Goal: Information Seeking & Learning: Learn about a topic

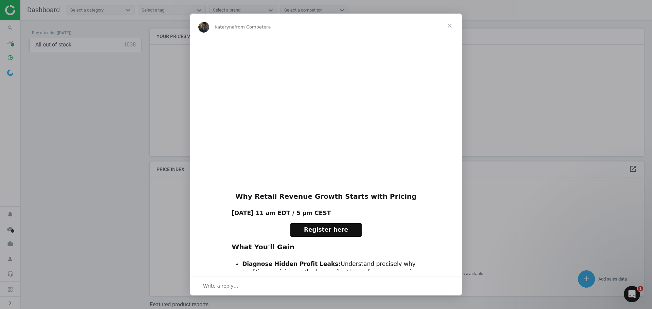
scroll to position [172, 499]
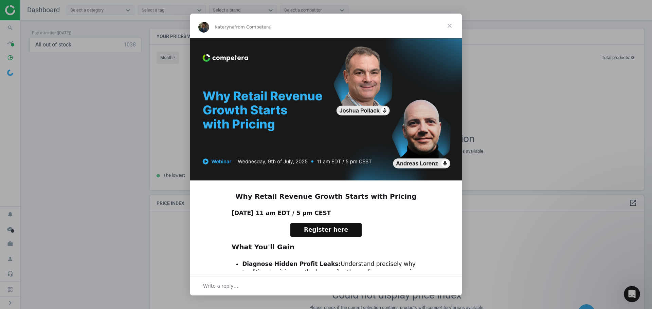
click at [446, 25] on span "Close" at bounding box center [449, 26] width 24 height 24
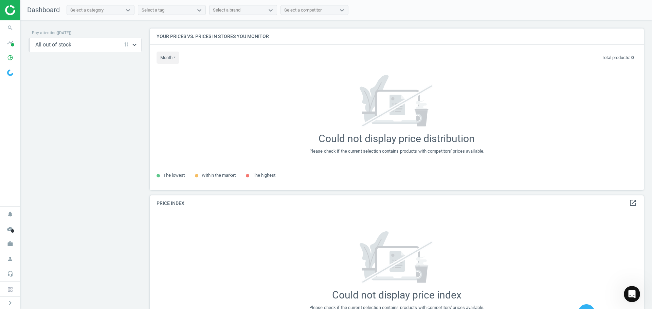
click at [74, 42] on div "All out of stock 1038 keyboard_arrow_down" at bounding box center [85, 44] width 100 height 7
click at [14, 28] on icon "search" at bounding box center [10, 27] width 13 height 13
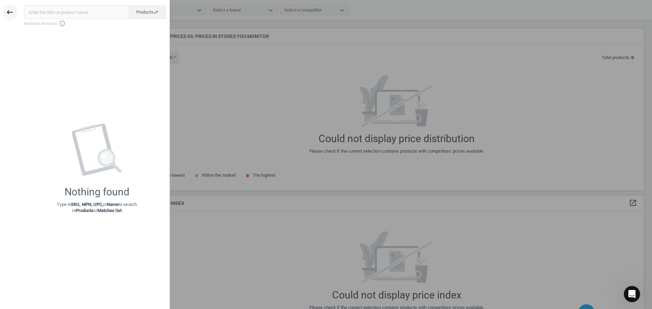
click at [6, 11] on icon "keyboard_backspace" at bounding box center [10, 12] width 8 height 8
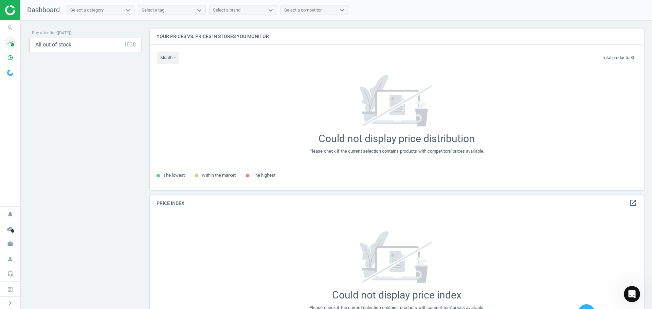
click at [13, 47] on icon "timeline" at bounding box center [10, 42] width 13 height 13
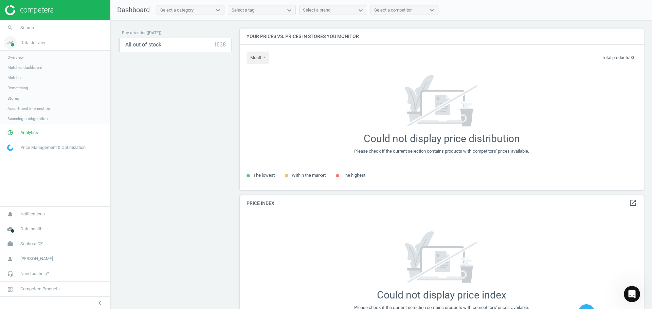
scroll to position [172, 409]
click at [21, 57] on span "Overview" at bounding box center [15, 57] width 16 height 5
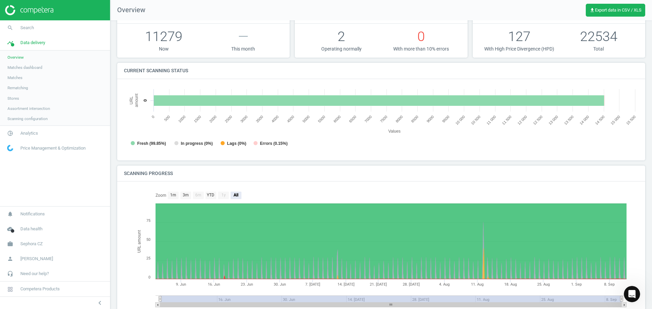
scroll to position [53, 0]
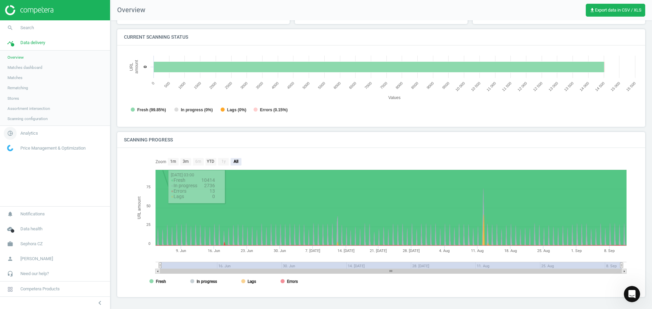
click at [23, 133] on span "Analytics" at bounding box center [29, 133] width 18 height 6
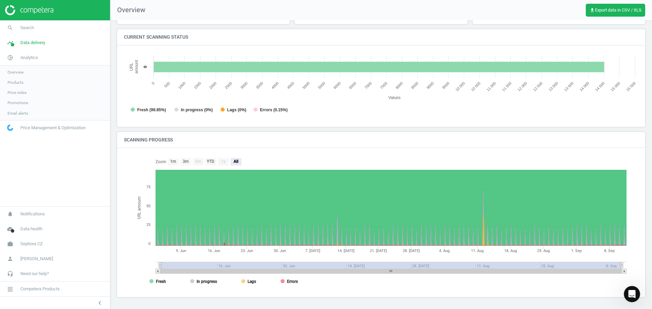
click at [24, 68] on link "Overview" at bounding box center [55, 72] width 110 height 10
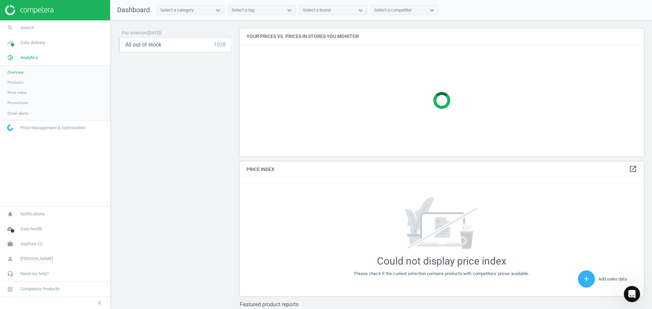
scroll to position [172, 409]
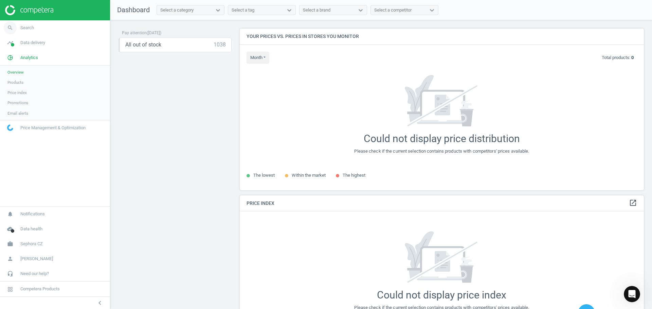
click at [30, 25] on span "Search" at bounding box center [27, 28] width 14 height 6
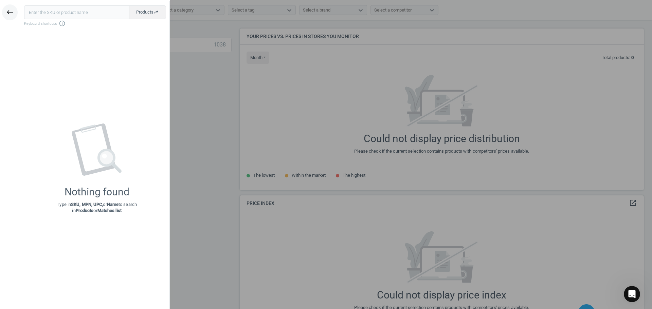
click at [15, 17] on button "keyboard_backspace" at bounding box center [10, 12] width 16 height 16
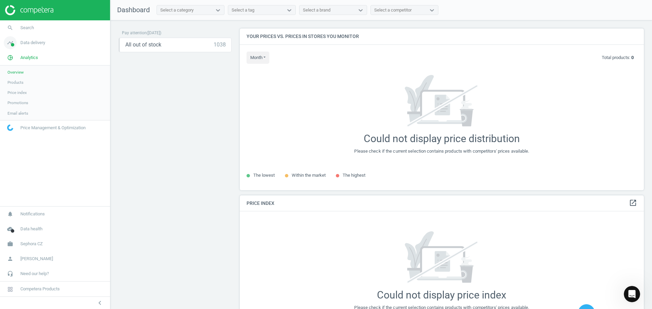
click at [34, 39] on link "timeline Data delivery" at bounding box center [55, 42] width 110 height 15
click at [11, 56] on span "Overview" at bounding box center [15, 57] width 16 height 5
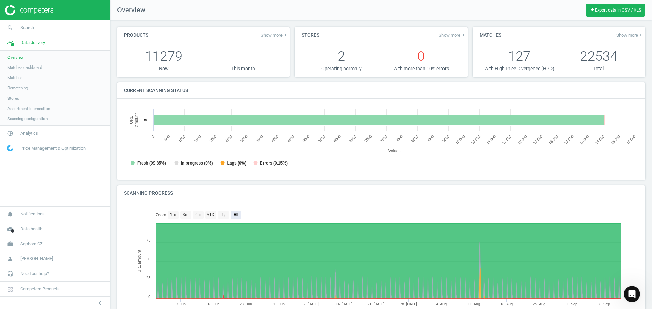
scroll to position [146, 520]
click at [18, 70] on span "Matches dashboard" at bounding box center [24, 67] width 35 height 5
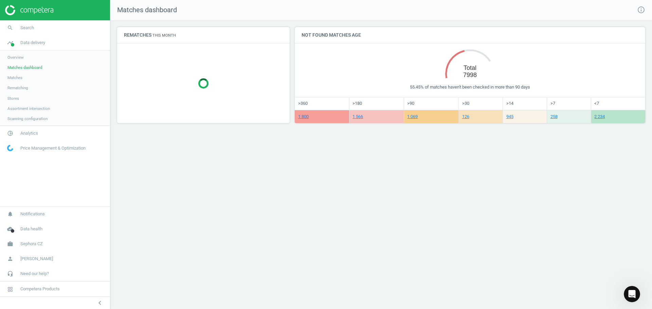
click at [16, 78] on span "Matches" at bounding box center [14, 77] width 15 height 5
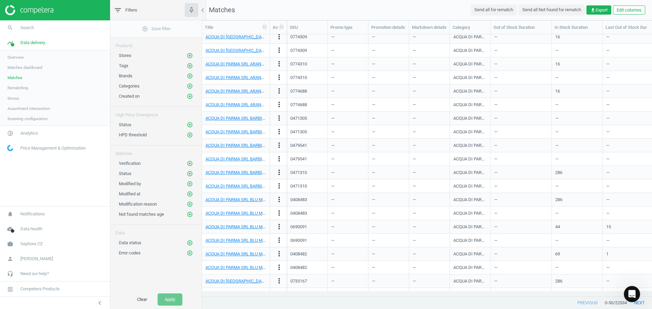
scroll to position [238, 0]
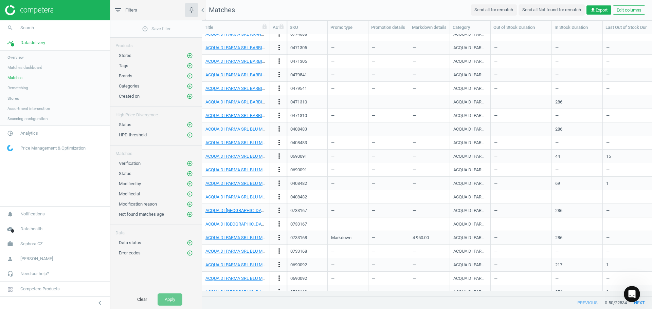
click at [19, 88] on span "Rematching" at bounding box center [17, 87] width 21 height 5
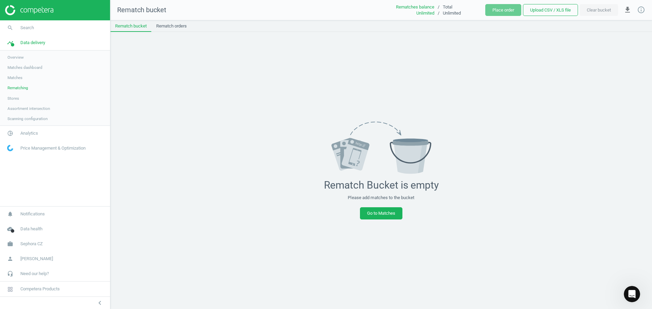
click at [17, 100] on span "Stores" at bounding box center [13, 98] width 12 height 5
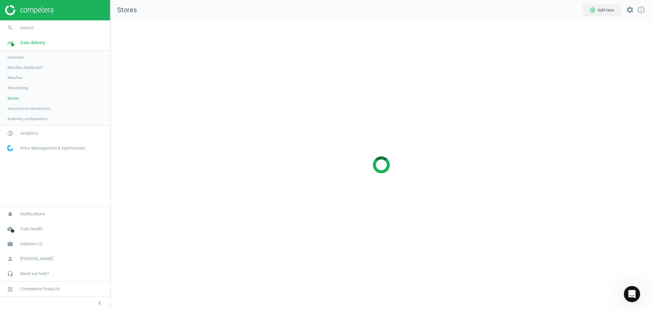
scroll to position [299, 552]
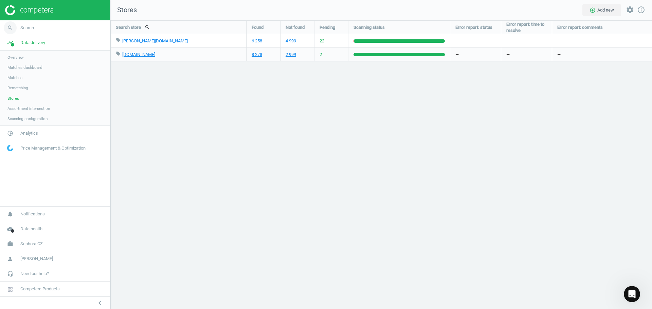
click at [25, 26] on span "Search" at bounding box center [27, 28] width 14 height 6
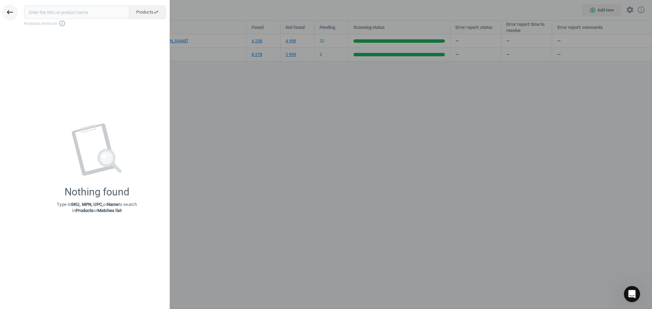
click at [12, 14] on icon "keyboard_backspace" at bounding box center [10, 12] width 8 height 8
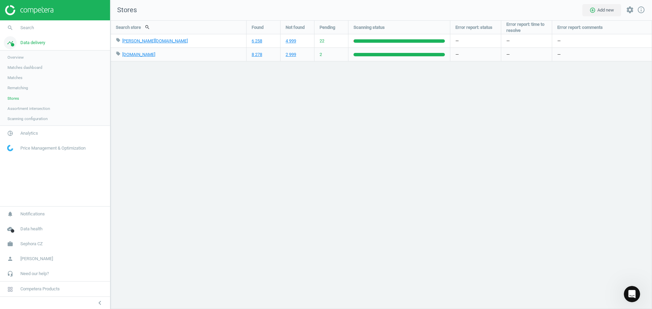
click at [12, 44] on span at bounding box center [12, 44] width 3 height 3
click at [30, 44] on span "Data delivery" at bounding box center [32, 43] width 25 height 6
click at [20, 64] on link "Matches dashboard" at bounding box center [55, 67] width 110 height 10
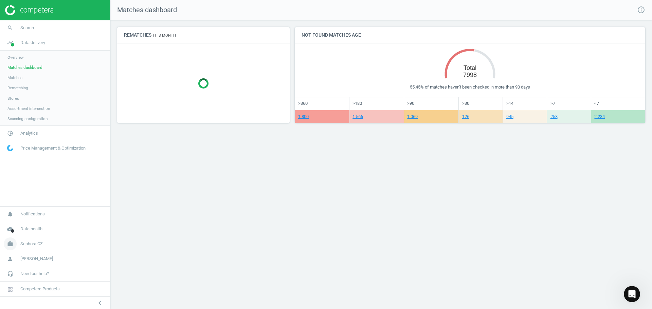
click at [41, 245] on span "Sephora CZ" at bounding box center [31, 244] width 22 height 6
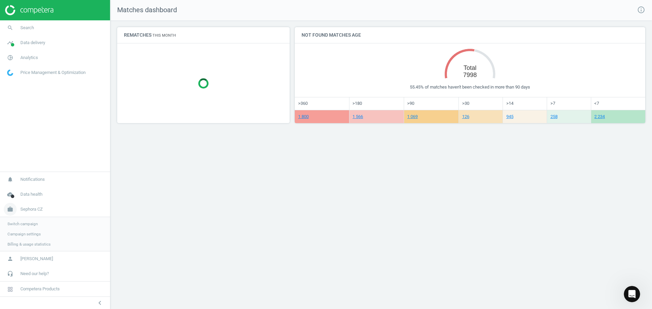
click at [26, 209] on span "Sephora CZ" at bounding box center [31, 209] width 22 height 6
click at [29, 246] on span "Sephora CZ" at bounding box center [31, 244] width 22 height 6
click at [22, 222] on span "Switch campaign" at bounding box center [22, 223] width 30 height 5
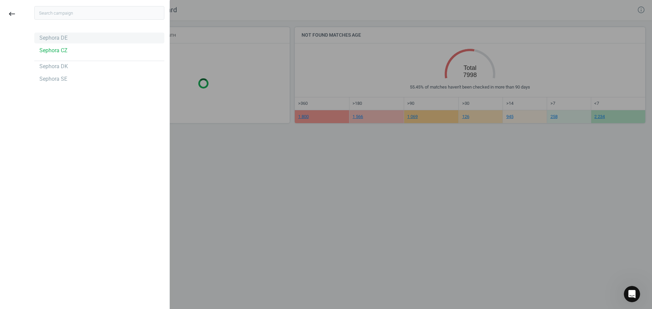
click at [58, 39] on div "Sephora DE" at bounding box center [53, 37] width 28 height 7
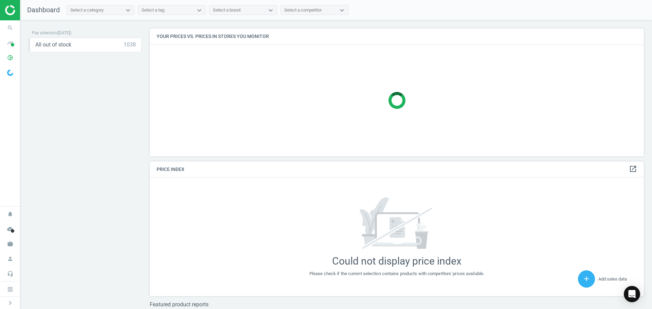
scroll to position [172, 499]
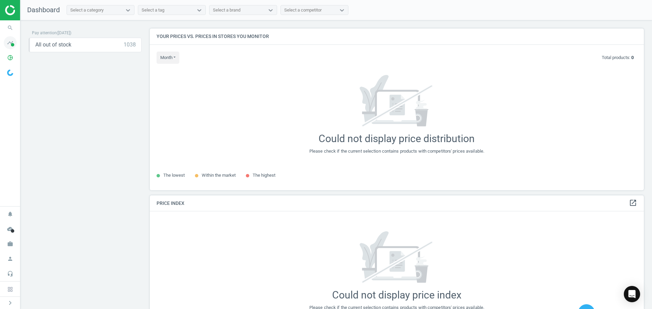
click at [13, 42] on icon "timeline" at bounding box center [10, 42] width 13 height 13
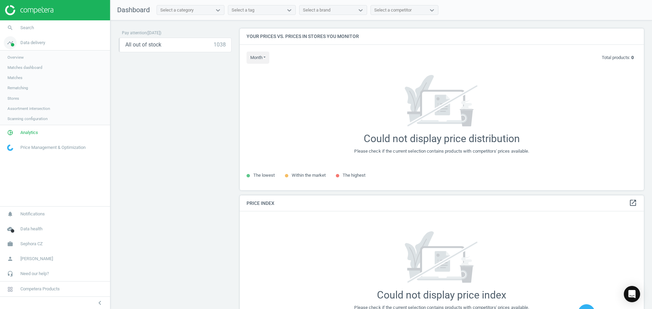
scroll to position [172, 409]
click at [11, 56] on span "Overview" at bounding box center [15, 57] width 16 height 5
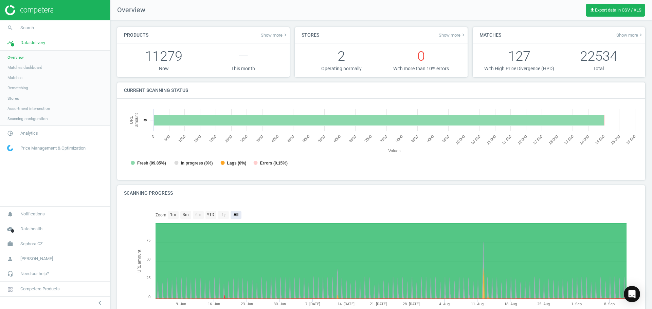
scroll to position [3, 3]
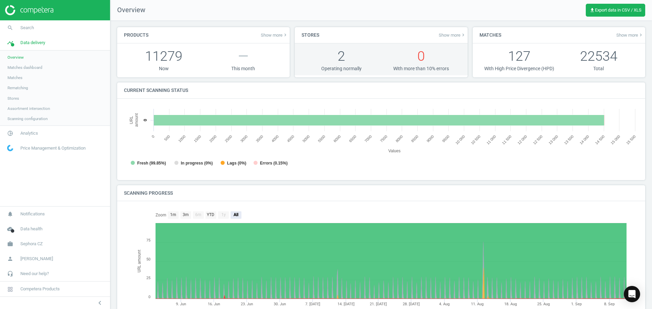
click at [347, 70] on p "Operating normally" at bounding box center [340, 69] width 79 height 6
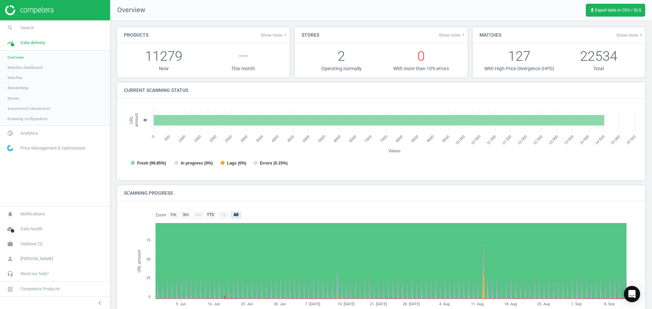
click at [453, 31] on div "Stores Show more keyboard_arrow_right" at bounding box center [381, 35] width 172 height 16
click at [453, 37] on span "Show more keyboard_arrow_right" at bounding box center [452, 34] width 27 height 5
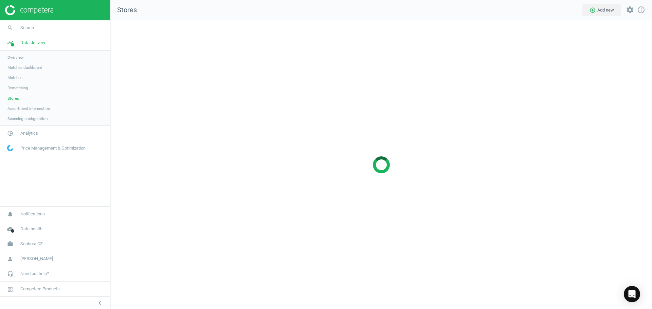
scroll to position [299, 552]
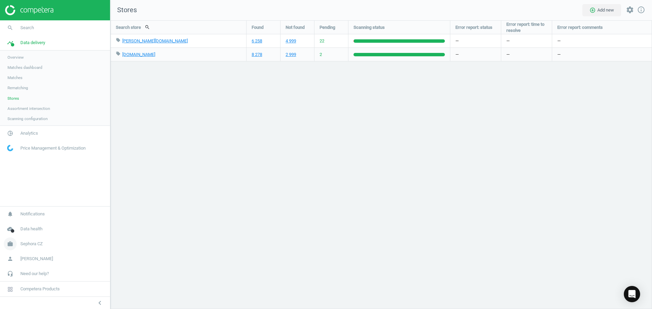
click at [36, 241] on span "Sephora CZ" at bounding box center [31, 244] width 22 height 6
click at [30, 224] on span "Switch campaign" at bounding box center [22, 223] width 30 height 5
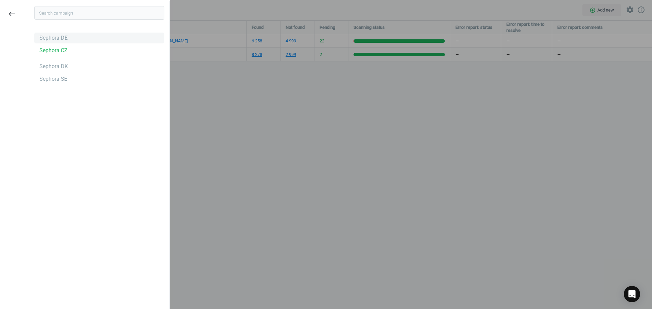
click at [59, 38] on div "Sephora DE" at bounding box center [53, 37] width 28 height 7
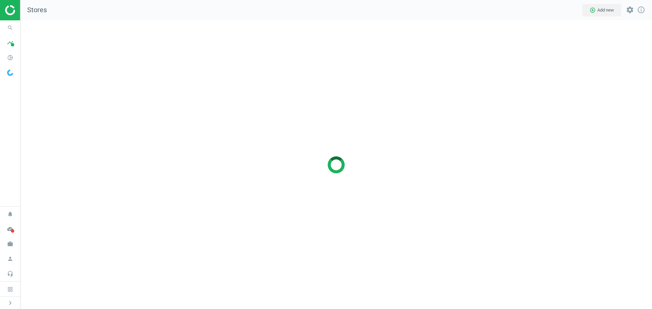
scroll to position [299, 642]
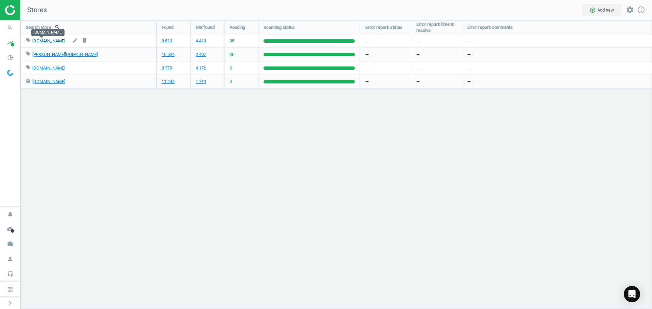
click at [35, 42] on link "[DOMAIN_NAME]" at bounding box center [48, 40] width 33 height 5
click at [8, 32] on icon "search" at bounding box center [10, 27] width 13 height 13
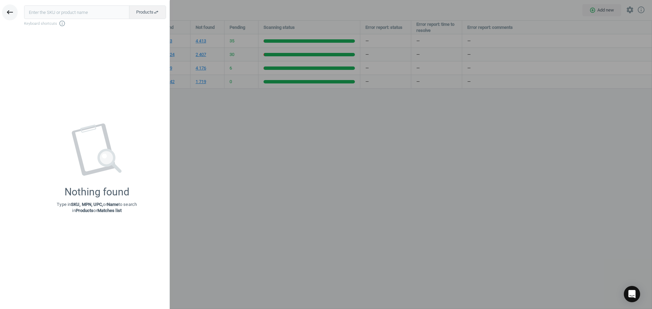
click at [10, 16] on icon "keyboard_backspace" at bounding box center [10, 12] width 8 height 8
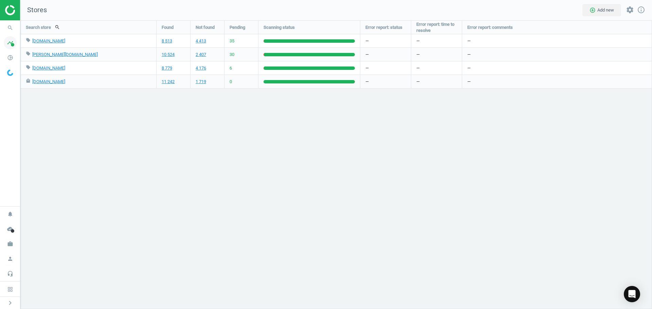
click at [11, 43] on icon "timeline" at bounding box center [10, 42] width 13 height 13
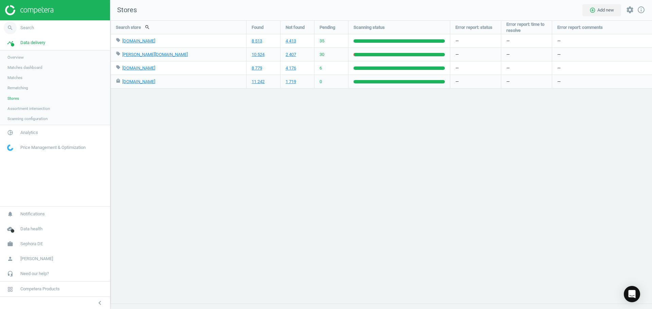
scroll to position [299, 552]
click at [18, 59] on span "Overview" at bounding box center [15, 57] width 16 height 5
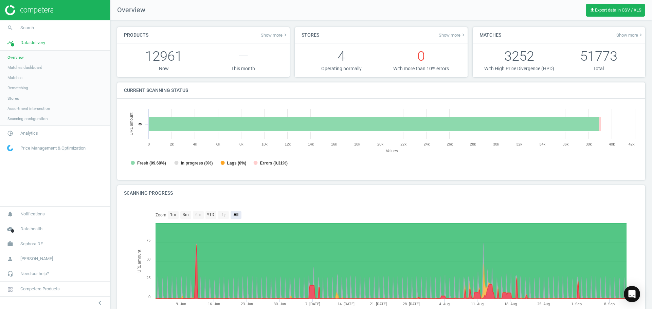
click at [37, 66] on span "Matches dashboard" at bounding box center [24, 67] width 35 height 5
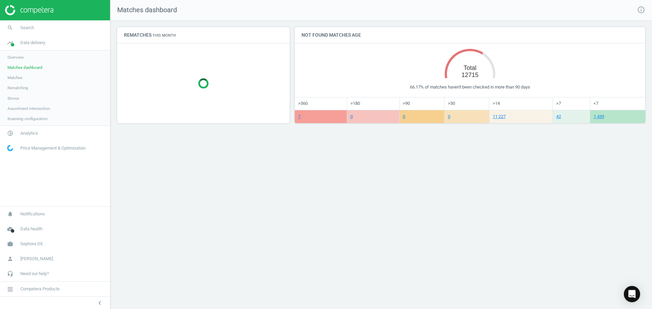
click at [22, 106] on span "Assortment intersection" at bounding box center [28, 108] width 42 height 5
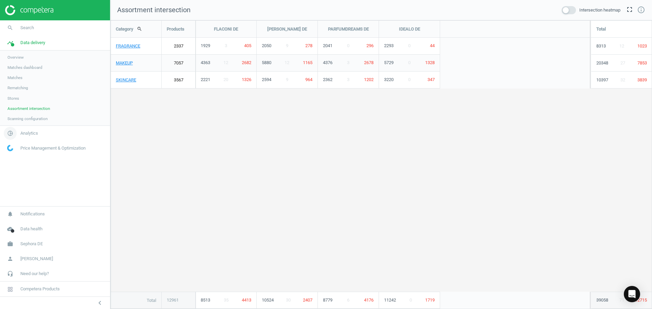
scroll to position [299, 552]
click at [31, 133] on span "Analytics" at bounding box center [29, 133] width 18 height 6
click at [19, 70] on link "Overview" at bounding box center [55, 72] width 110 height 10
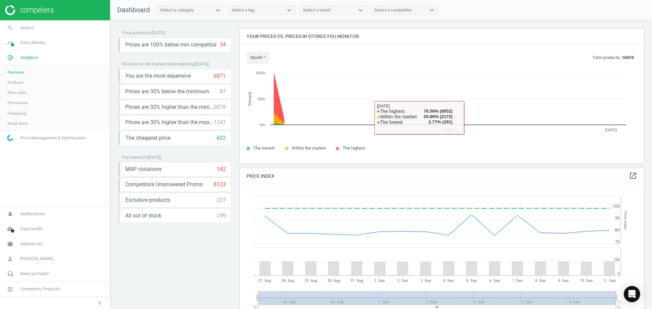
scroll to position [145, 409]
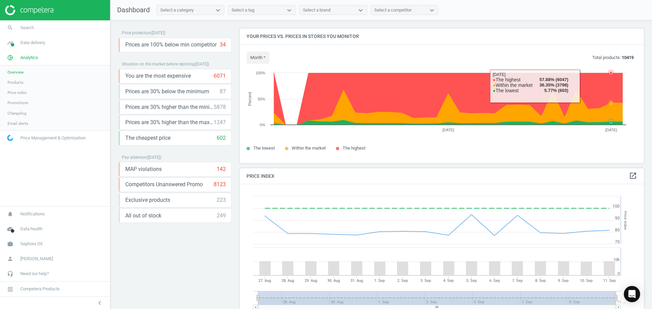
click at [608, 91] on icon at bounding box center [448, 99] width 349 height 52
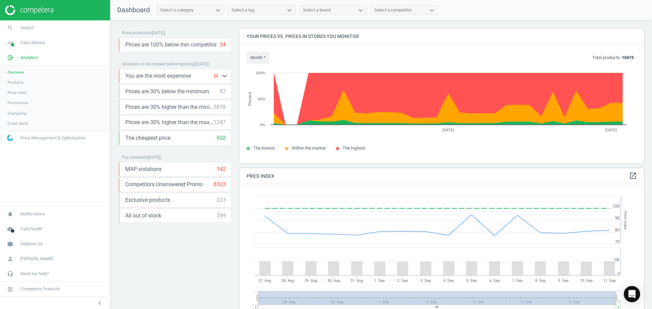
click at [185, 75] on span "You are the most expensive" at bounding box center [158, 75] width 66 height 7
click at [224, 74] on icon "keyboard_arrow_down" at bounding box center [224, 76] width 8 height 8
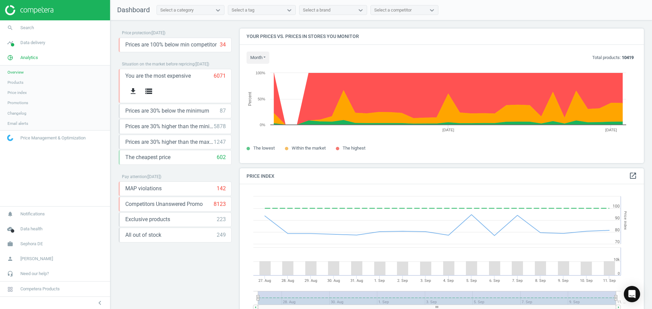
scroll to position [82, 0]
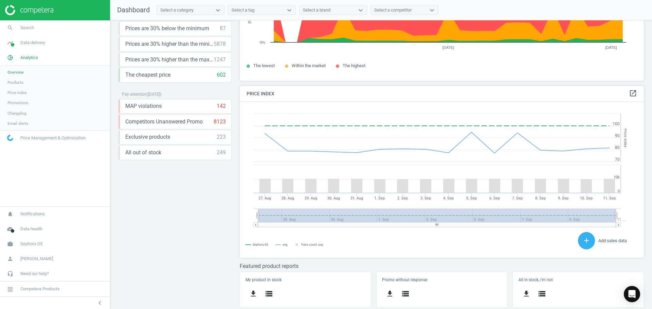
click at [18, 86] on link "Products" at bounding box center [55, 82] width 110 height 10
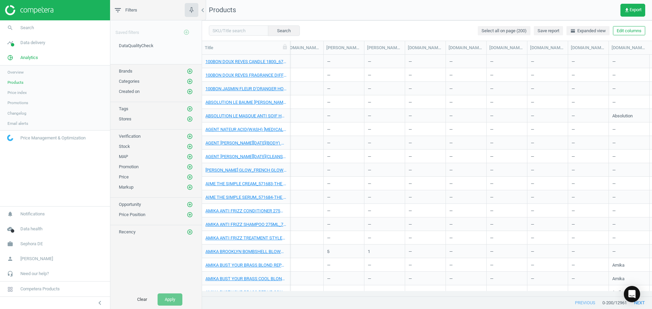
click at [481, 290] on div "—" at bounding box center [466, 292] width 34 height 12
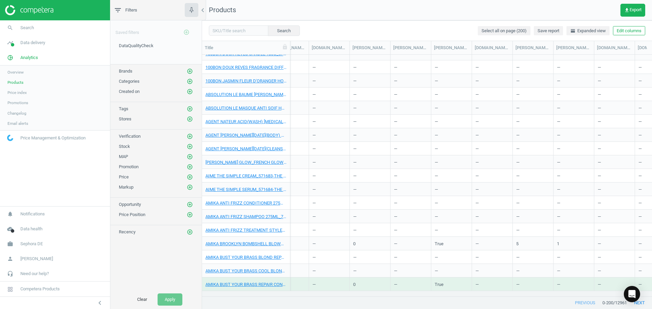
scroll to position [0, 256]
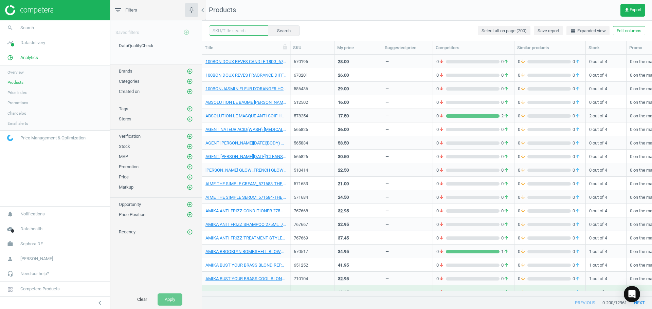
click at [250, 32] on input "text" at bounding box center [238, 30] width 59 height 10
type input "burberry"
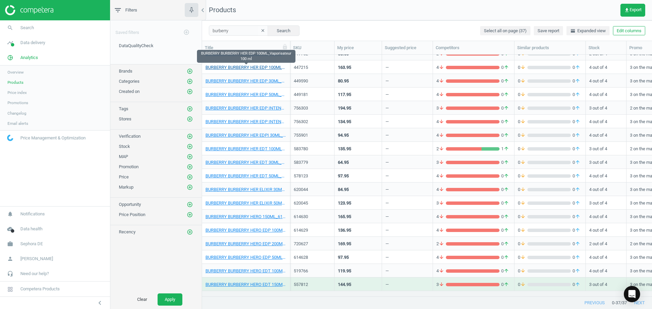
click at [261, 69] on link "BURBERRY BURBERRY HER EDP 100ML_Vaporisateur 100 ml" at bounding box center [245, 67] width 81 height 6
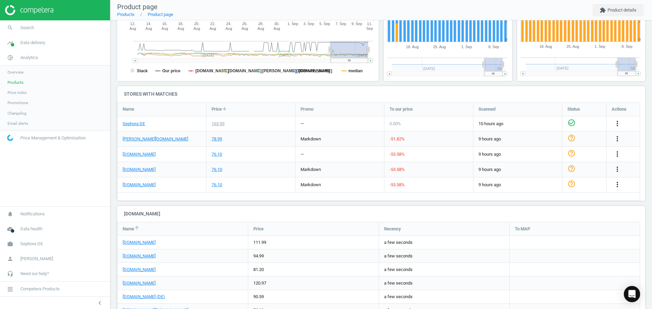
scroll to position [204, 0]
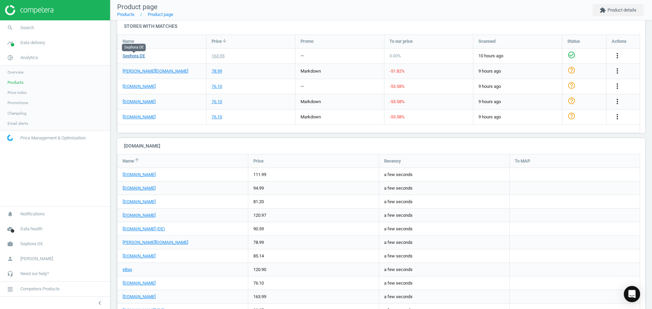
click at [137, 56] on link "Sephora DE" at bounding box center [134, 56] width 22 height 6
click at [219, 74] on div "78.99" at bounding box center [216, 71] width 11 height 6
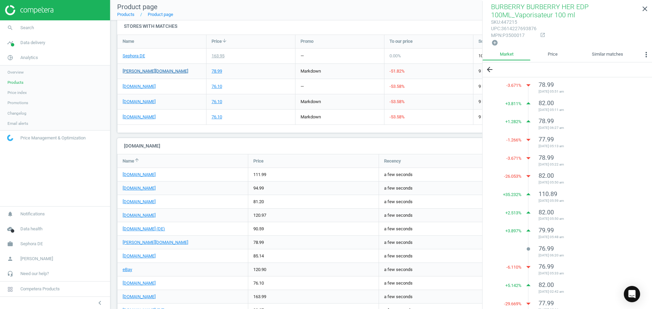
drag, startPoint x: 147, startPoint y: 71, endPoint x: 140, endPoint y: 71, distance: 6.5
click at [142, 71] on div "[PERSON_NAME][DOMAIN_NAME]" at bounding box center [161, 71] width 89 height 15
click at [139, 71] on link "[PERSON_NAME][DOMAIN_NAME]" at bounding box center [156, 71] width 66 height 6
click at [646, 6] on icon "close" at bounding box center [645, 9] width 8 height 8
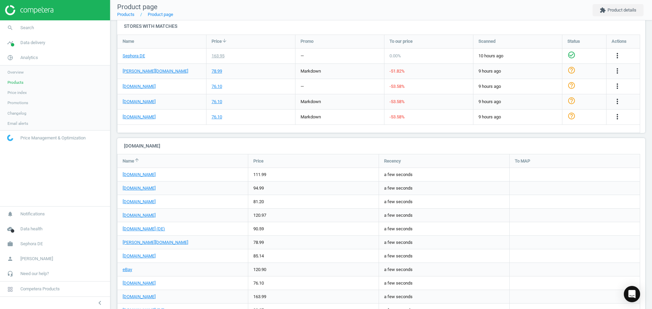
click at [572, 55] on icon "check_circle_outline" at bounding box center [571, 55] width 8 height 8
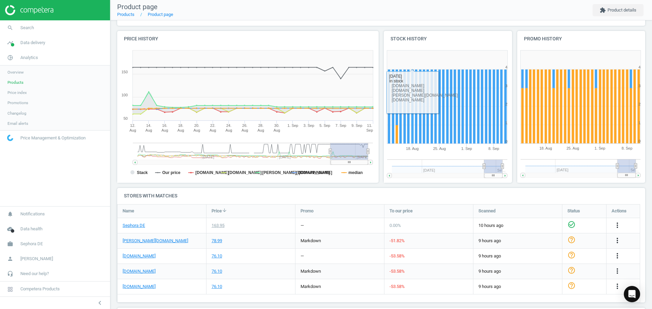
scroll to position [0, 0]
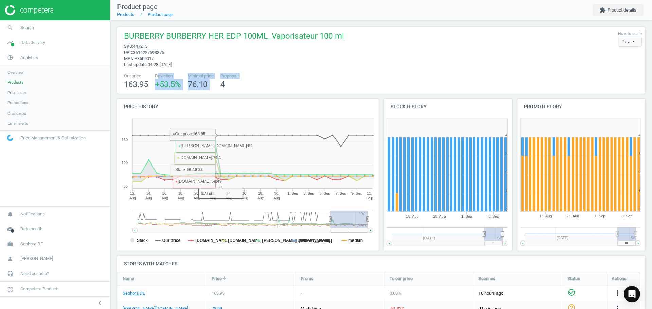
drag, startPoint x: 158, startPoint y: 78, endPoint x: 279, endPoint y: 75, distance: 120.5
click at [279, 75] on div "Our price 163.95 Deviation +53.5 % Minimal price 76.10 Proposals 4" at bounding box center [380, 81] width 521 height 17
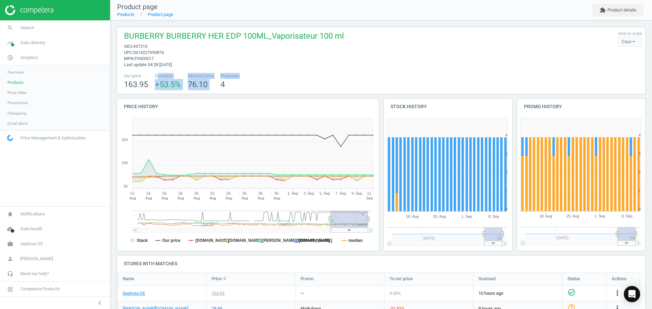
click at [279, 75] on div "Our price 163.95 Deviation +53.5 % Minimal price 76.10 Proposals 4" at bounding box center [380, 81] width 521 height 17
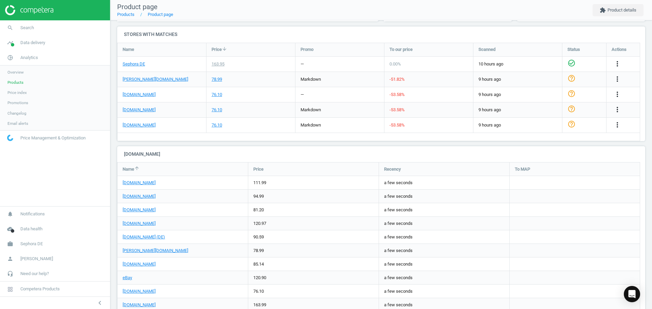
scroll to position [170, 0]
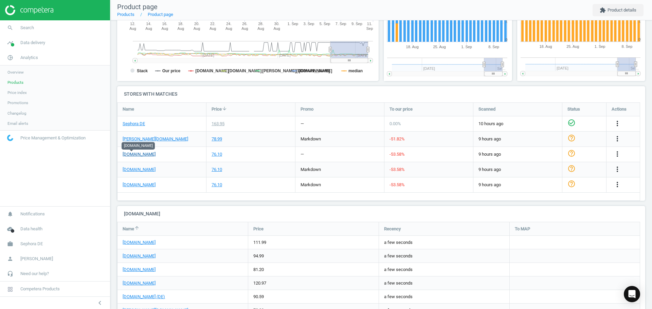
click at [137, 153] on link "[DOMAIN_NAME]" at bounding box center [139, 154] width 33 height 6
click at [151, 170] on link "[DOMAIN_NAME]" at bounding box center [139, 170] width 33 height 6
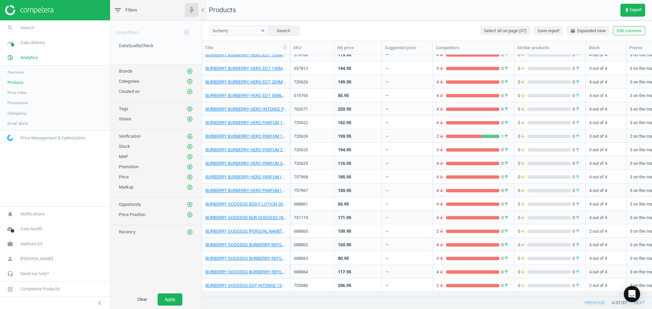
scroll to position [266, 0]
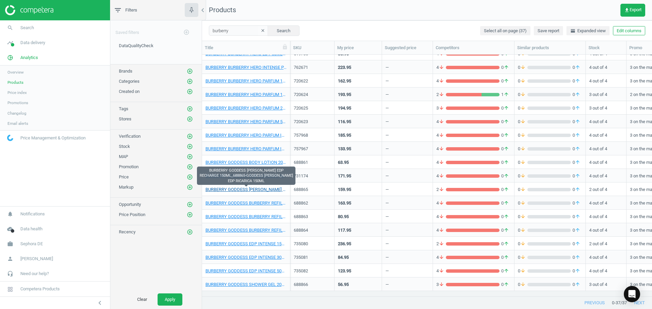
click at [274, 190] on link "BURBERRY GODDESS BURBERRY EDP RECHARGE 150ML_688865-GODDESS BURBERRY EDP RICARI…" at bounding box center [245, 190] width 81 height 6
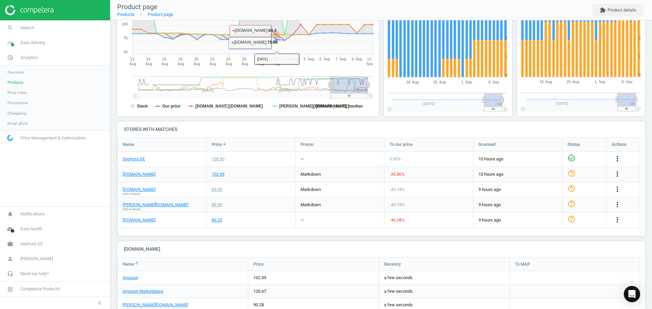
scroll to position [136, 0]
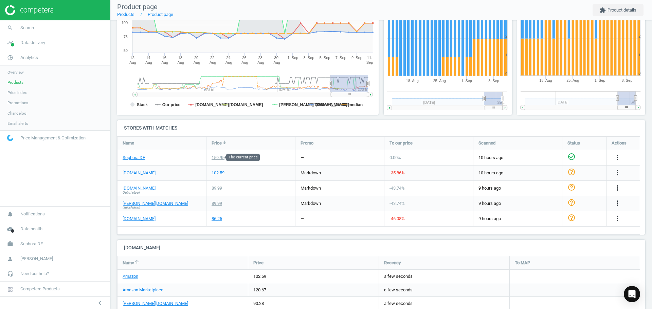
click at [223, 158] on div "159.95" at bounding box center [217, 158] width 13 height 6
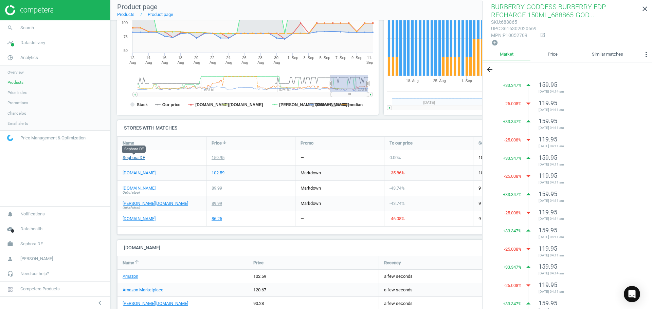
click at [137, 155] on link "Sephora DE" at bounding box center [134, 158] width 22 height 6
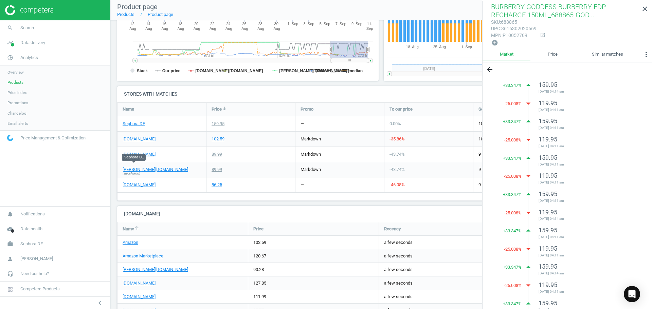
scroll to position [0, 0]
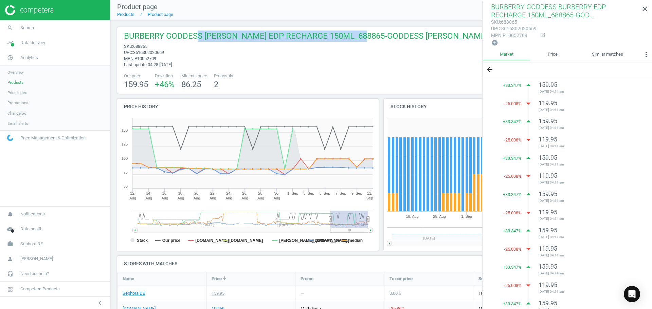
drag, startPoint x: 256, startPoint y: 36, endPoint x: 366, endPoint y: 28, distance: 110.3
click at [366, 29] on div "BURBERRY GODDESS BURBERRY EDP RECHARGE 150ML_688865-GODDESS BURBERRY EDP RICARI…" at bounding box center [381, 60] width 528 height 67
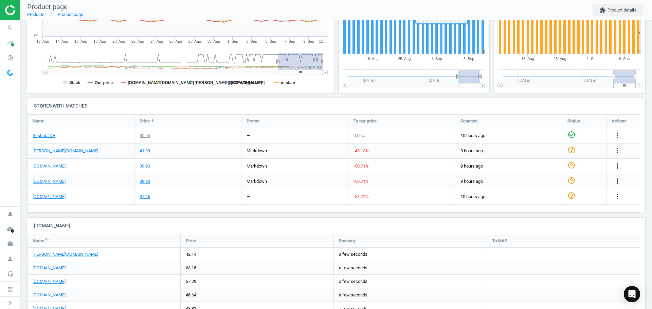
scroll to position [204, 0]
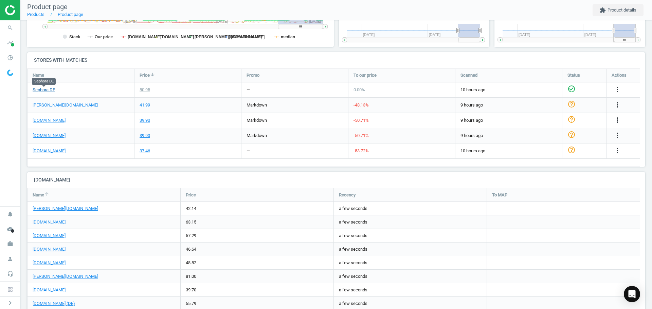
click at [53, 90] on link "Sephora DE" at bounding box center [44, 90] width 22 height 6
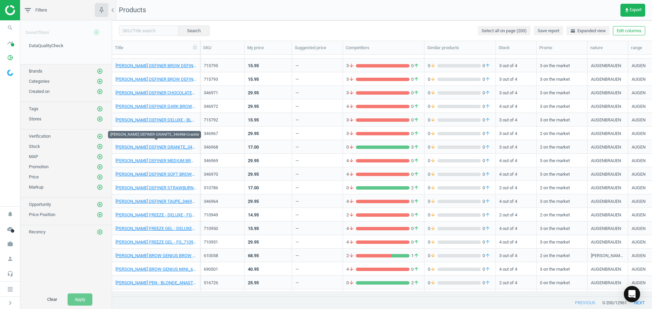
scroll to position [1222, 0]
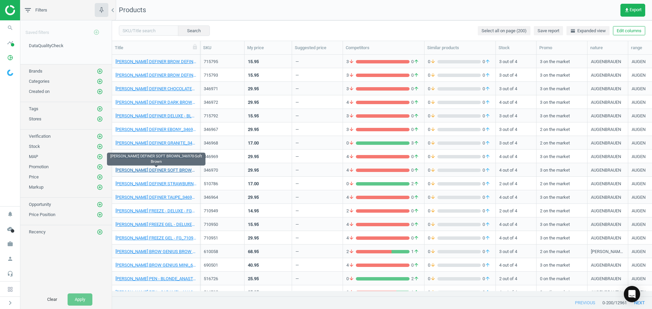
click at [182, 170] on link "ANASTASIA BROW DEFINER SOFT BROWN_346970-Soft Brown" at bounding box center [155, 170] width 81 height 6
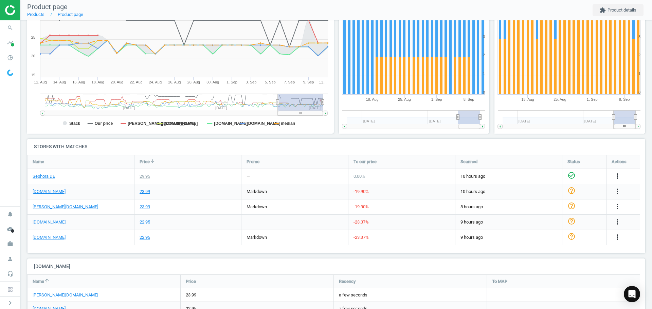
scroll to position [170, 0]
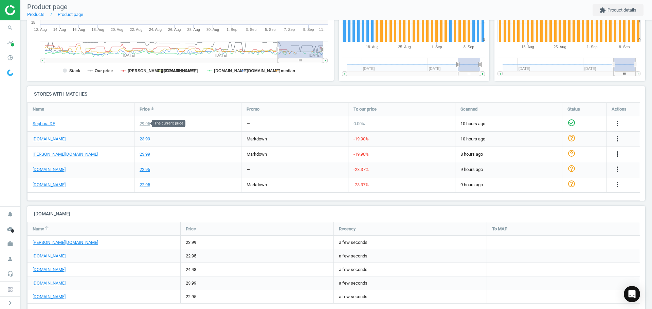
click at [143, 122] on div "29.95" at bounding box center [145, 124] width 11 height 6
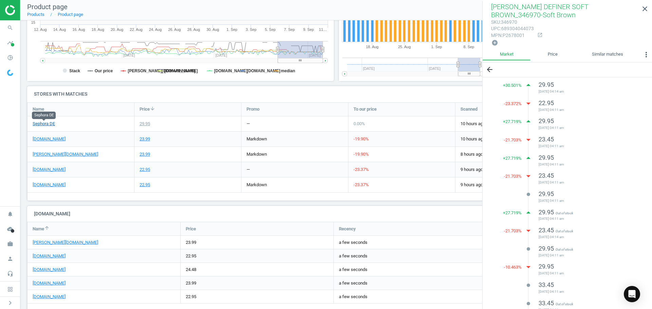
click at [46, 125] on link "Sephora DE" at bounding box center [44, 124] width 22 height 6
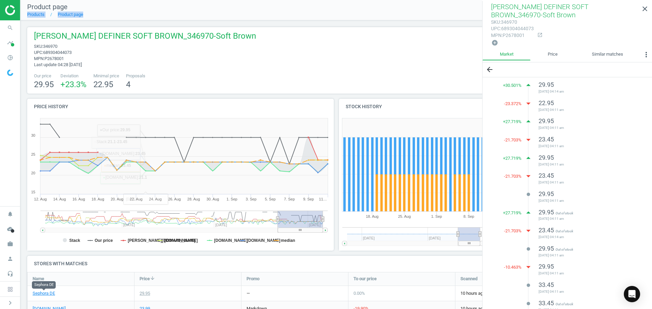
click at [271, 8] on nav "Product page Products Product page extension Product details" at bounding box center [335, 10] width 631 height 20
click at [147, 34] on span "[PERSON_NAME] DEFINER SOFT BROWN_346970-Soft Brown" at bounding box center [145, 37] width 222 height 13
drag, startPoint x: 126, startPoint y: 39, endPoint x: 299, endPoint y: 27, distance: 173.5
click at [299, 27] on div "ANASTASIA BROW DEFINER SOFT BROWN_346970-Soft Brown sku : 346970 upc : 68930404…" at bounding box center [336, 60] width 618 height 67
click at [300, 32] on div "ANASTASIA BROW DEFINER SOFT BROWN_346970-Soft Brown sku : 346970 upc : 68930404…" at bounding box center [336, 49] width 611 height 37
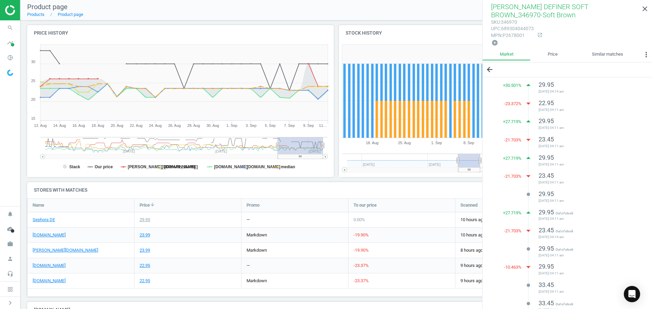
scroll to position [170, 0]
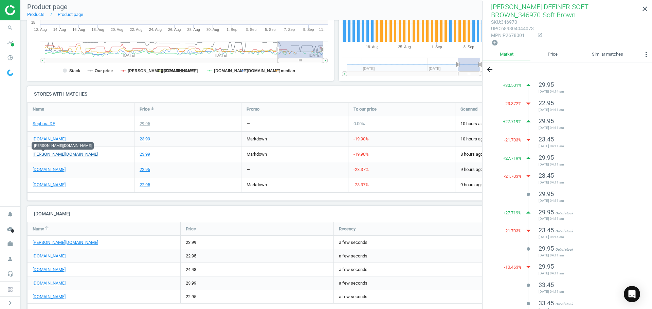
click at [50, 153] on link "[PERSON_NAME][DOMAIN_NAME]" at bounding box center [66, 154] width 66 height 6
click at [45, 125] on link "Sephora DE" at bounding box center [44, 124] width 22 height 6
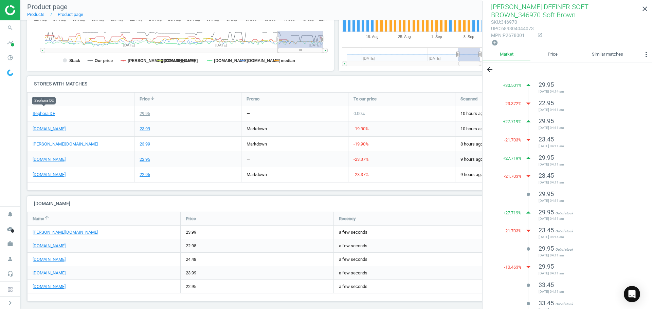
scroll to position [184, 0]
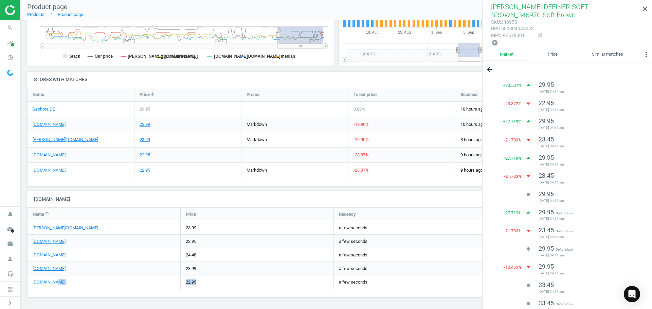
drag, startPoint x: 187, startPoint y: 277, endPoint x: 202, endPoint y: 278, distance: 15.3
click at [202, 278] on div "sephora.de 22.95 a few seconds" at bounding box center [333, 283] width 613 height 14
click at [202, 278] on div "22.95" at bounding box center [257, 282] width 153 height 13
drag, startPoint x: 181, startPoint y: 283, endPoint x: 190, endPoint y: 290, distance: 11.9
click at [222, 283] on div "22.95" at bounding box center [257, 282] width 153 height 13
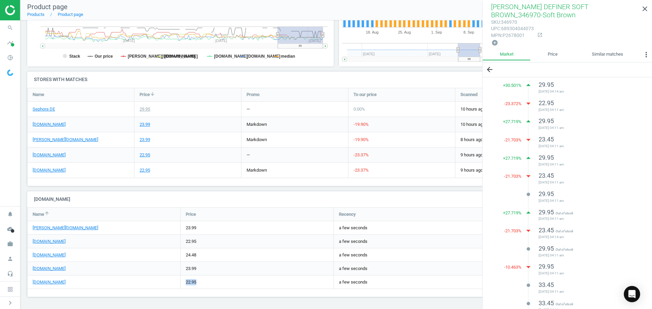
click at [194, 279] on div "22.95" at bounding box center [257, 282] width 153 height 13
click at [191, 281] on div "22.95" at bounding box center [257, 282] width 153 height 13
click at [190, 279] on div "22.95" at bounding box center [257, 282] width 153 height 13
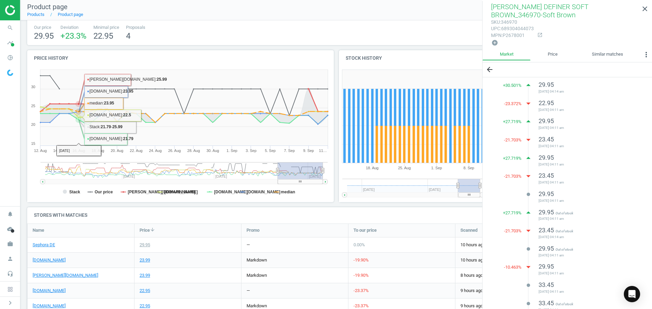
scroll to position [0, 0]
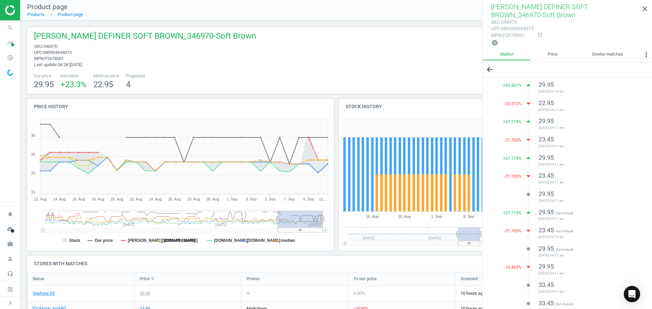
click at [12, 9] on img at bounding box center [29, 10] width 48 height 10
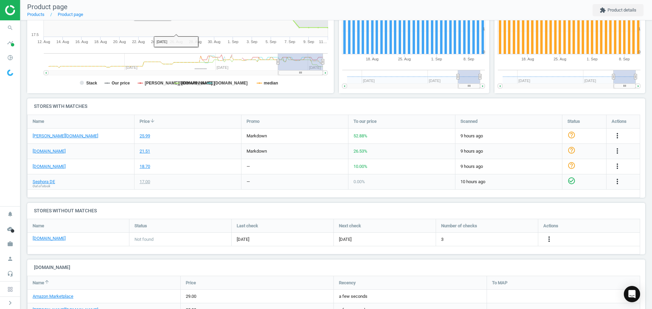
scroll to position [170, 0]
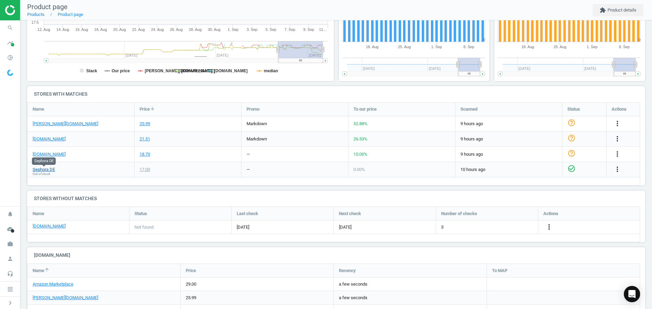
click at [54, 167] on link "Sephora DE" at bounding box center [44, 170] width 22 height 6
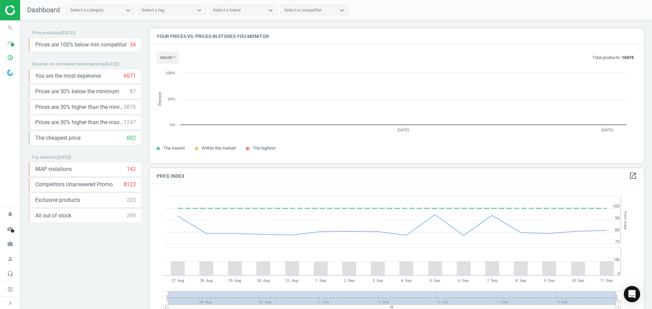
scroll to position [145, 499]
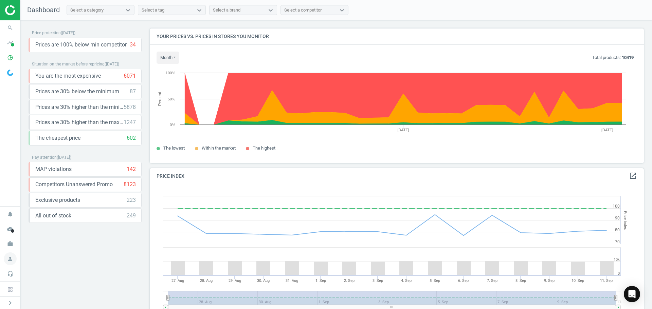
click at [9, 255] on icon "person" at bounding box center [10, 259] width 13 height 13
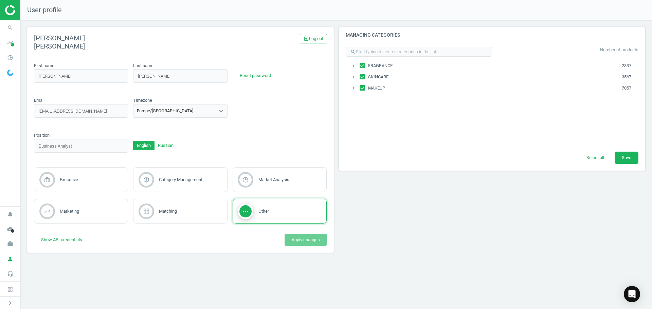
click at [14, 167] on nav "search Search timeline Data delivery Overview Matches dashboard Matches Rematch…" at bounding box center [10, 113] width 20 height 186
click at [14, 166] on nav "search Search timeline Data delivery Overview Matches dashboard Matches Rematch…" at bounding box center [10, 113] width 20 height 186
click at [9, 101] on nav "search Search timeline Data delivery Overview Matches dashboard Matches Rematch…" at bounding box center [10, 113] width 20 height 186
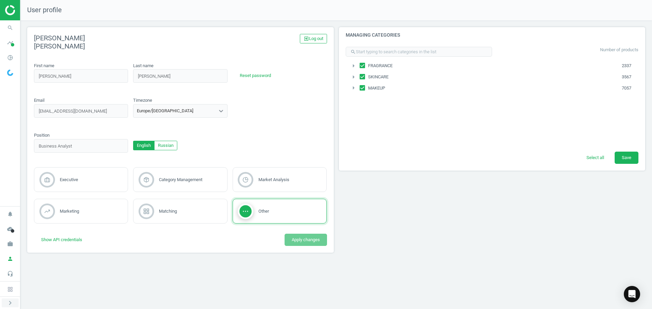
click at [12, 302] on icon "chevron_right" at bounding box center [10, 303] width 8 height 8
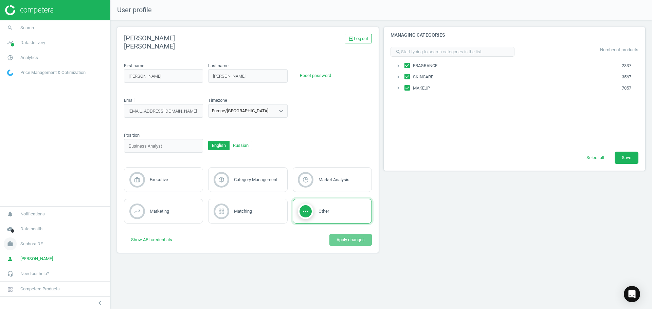
click at [38, 242] on span "Sephora DE" at bounding box center [31, 244] width 22 height 6
click at [30, 222] on span "Switch campaign" at bounding box center [22, 223] width 30 height 5
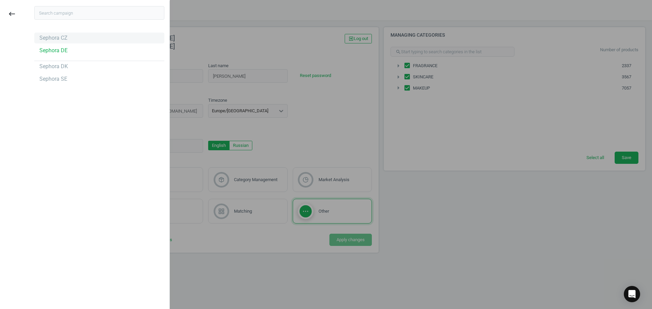
click at [68, 38] on div "Sephora CZ" at bounding box center [99, 38] width 130 height 11
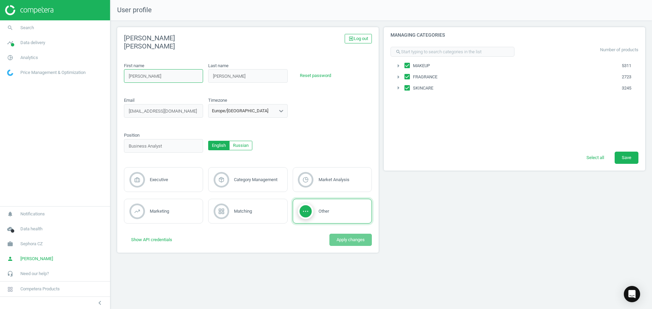
drag, startPoint x: 139, startPoint y: 70, endPoint x: 109, endPoint y: 72, distance: 29.9
click at [139, 70] on input "[PERSON_NAME]" at bounding box center [163, 76] width 79 height 14
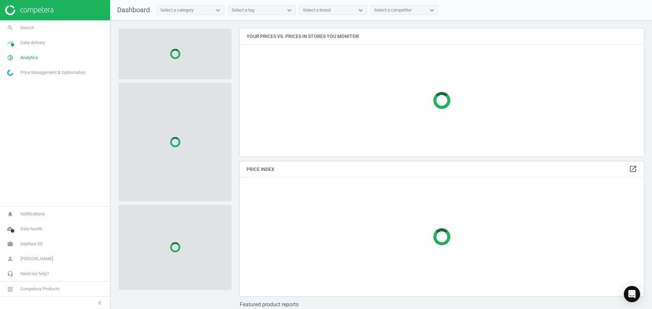
scroll to position [138, 409]
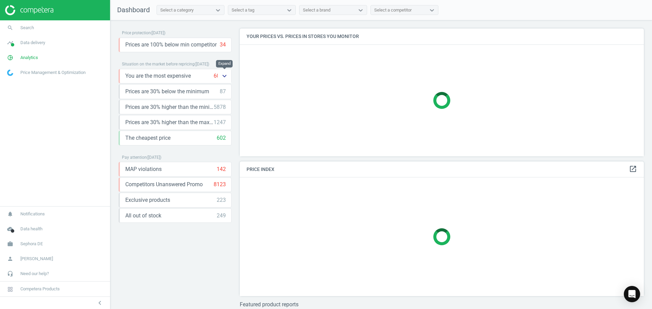
click at [223, 75] on icon "keyboard_arrow_down" at bounding box center [224, 76] width 8 height 8
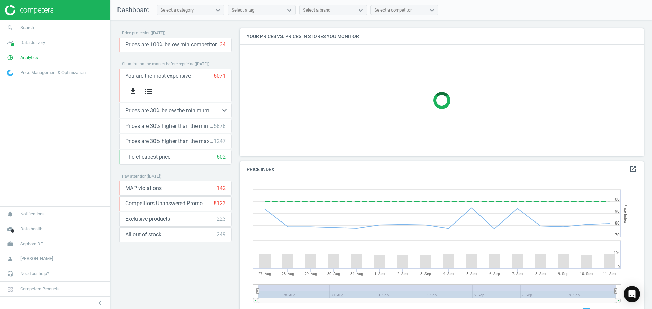
scroll to position [167, 409]
drag, startPoint x: 133, startPoint y: 113, endPoint x: 198, endPoint y: 107, distance: 65.1
click at [198, 107] on span "Prices are 30% below the minimum" at bounding box center [167, 110] width 84 height 7
drag, startPoint x: 155, startPoint y: 128, endPoint x: 177, endPoint y: 131, distance: 22.6
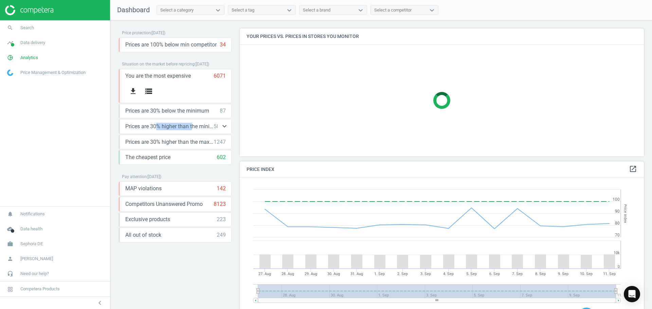
click at [184, 131] on div "Prices are 30% higher than the minimum 5878 keyboard_arrow_down get_app storage" at bounding box center [174, 126] width 113 height 15
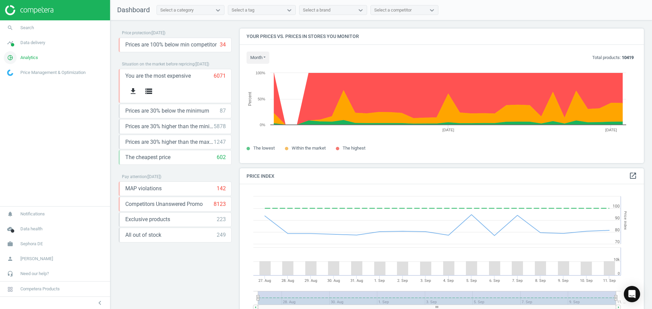
click at [32, 58] on span "Analytics" at bounding box center [29, 58] width 18 height 6
click at [18, 83] on span "Products" at bounding box center [15, 82] width 16 height 5
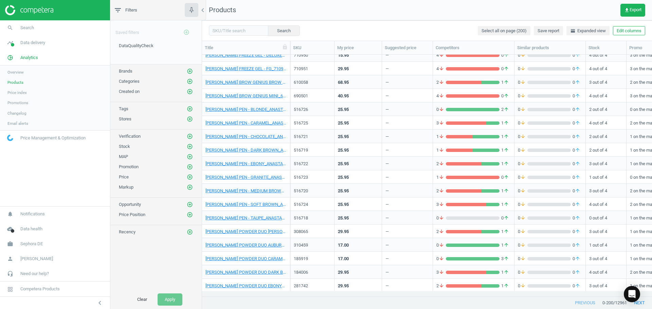
scroll to position [1392, 0]
click at [252, 151] on link "ANASTASIA BROW PEN - DARK BROWN_ANASTASIA BROW PEN BROW DBRWN-516719" at bounding box center [245, 150] width 81 height 6
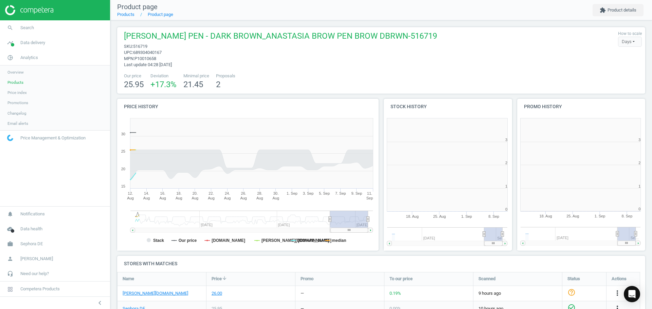
scroll to position [146, 137]
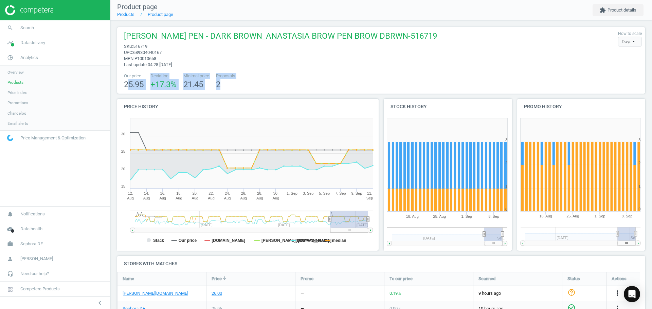
drag, startPoint x: 168, startPoint y: 80, endPoint x: 242, endPoint y: 79, distance: 73.7
click at [242, 79] on div "Our price 25.95 Deviation +17.3 % Minimal price 21.45 Proposals 2" at bounding box center [380, 81] width 521 height 17
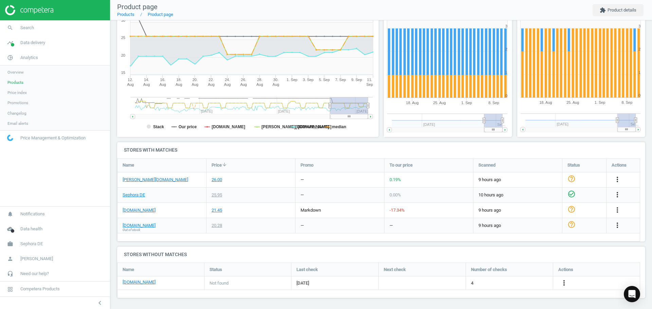
scroll to position [115, 0]
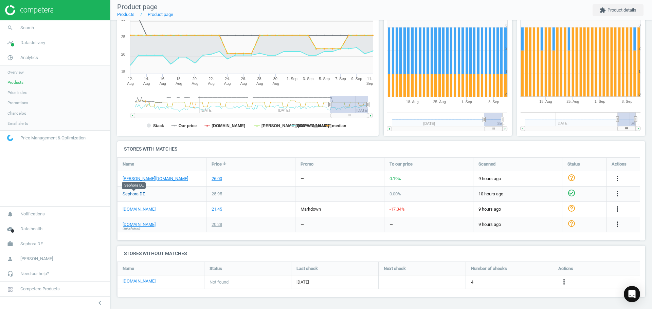
click at [142, 193] on link "Sephora DE" at bounding box center [134, 194] width 22 height 6
drag, startPoint x: 234, startPoint y: 195, endPoint x: 246, endPoint y: 196, distance: 12.3
click at [246, 196] on div "Sephora DE 25.95 — 0.00 % 10 hours ago check_circle_outline more_vert" at bounding box center [378, 194] width 523 height 15
click at [246, 196] on div "25.95" at bounding box center [250, 194] width 89 height 15
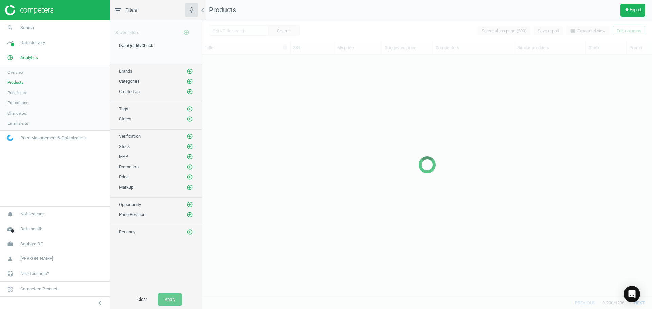
scroll to position [1257, 0]
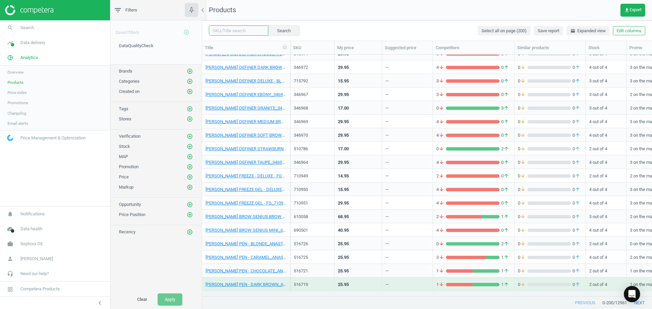
drag, startPoint x: 232, startPoint y: 33, endPoint x: 374, endPoint y: 40, distance: 142.4
click at [232, 33] on input "text" at bounding box center [238, 30] width 59 height 10
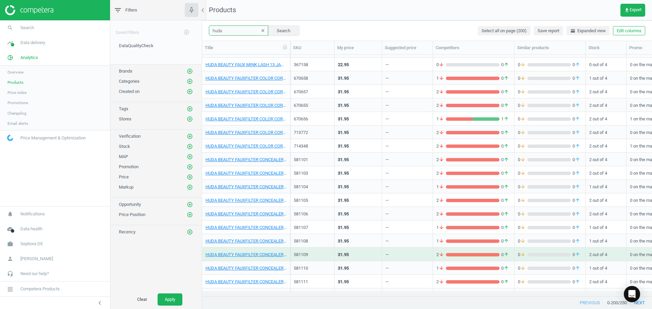
scroll to position [1359, 0]
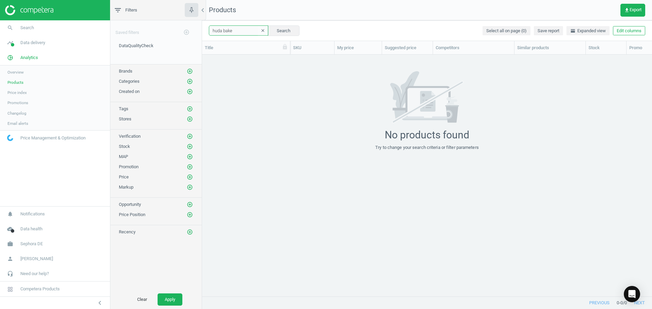
click at [233, 32] on input "huda bake" at bounding box center [238, 30] width 59 height 10
type input "h"
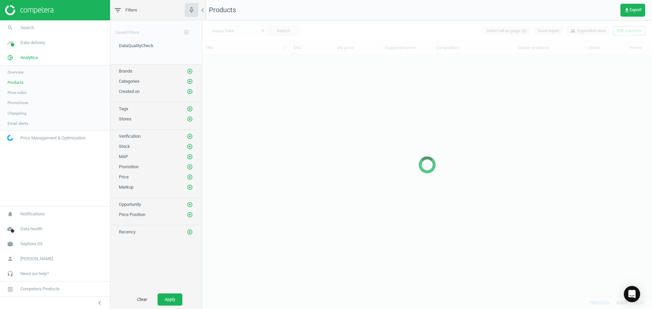
click at [216, 30] on div at bounding box center [427, 164] width 450 height 289
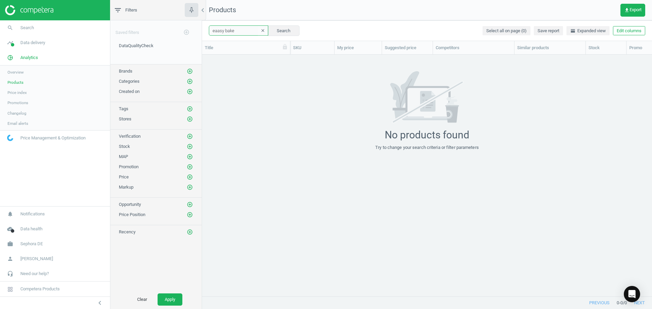
click at [218, 34] on input "eaasy bake" at bounding box center [238, 30] width 59 height 10
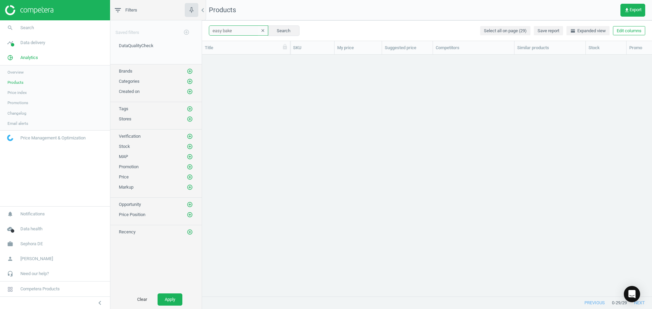
scroll to position [157, 0]
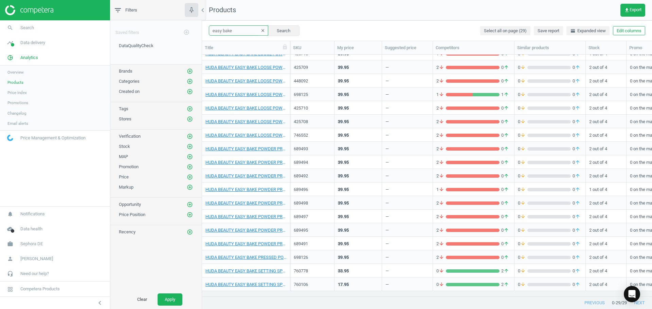
click at [216, 30] on input "easy bake" at bounding box center [238, 30] width 59 height 10
drag, startPoint x: 216, startPoint y: 30, endPoint x: 233, endPoint y: 33, distance: 16.9
click at [217, 30] on input "easy bake" at bounding box center [238, 30] width 59 height 10
type input "pound cake"
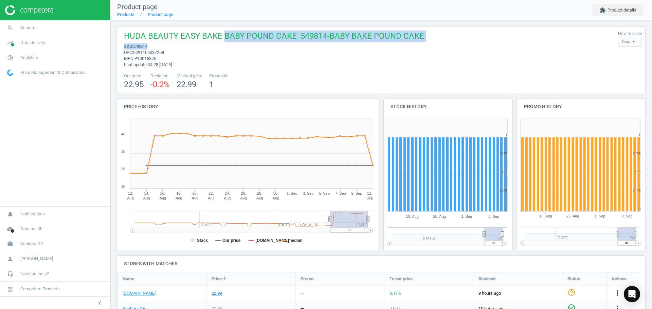
drag, startPoint x: 242, startPoint y: 30, endPoint x: 449, endPoint y: 46, distance: 207.7
click at [449, 46] on div "HUDA BEAUTY EASY BAKE BABY POUND CAKE_549814-BABY BAKE POUND CAKE sku : 549814 …" at bounding box center [381, 60] width 528 height 67
click at [449, 46] on div "HUDA BEAUTY EASY BAKE BABY POUND CAKE_549814-BABY BAKE POUND CAKE sku : 549814 …" at bounding box center [380, 49] width 521 height 37
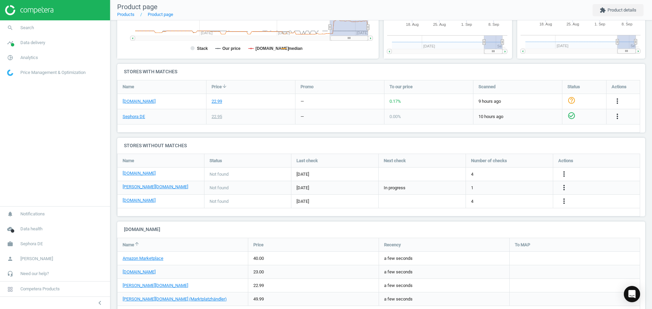
scroll to position [209, 0]
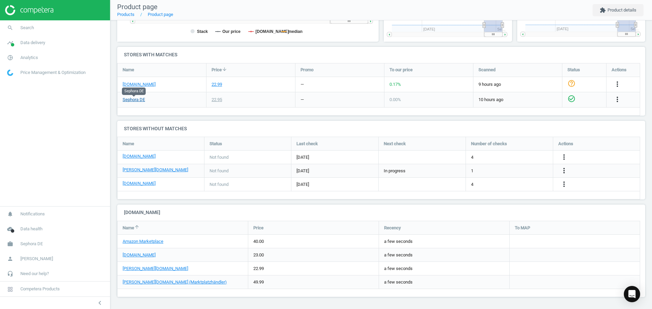
click at [136, 100] on link "Sephora DE" at bounding box center [134, 100] width 22 height 6
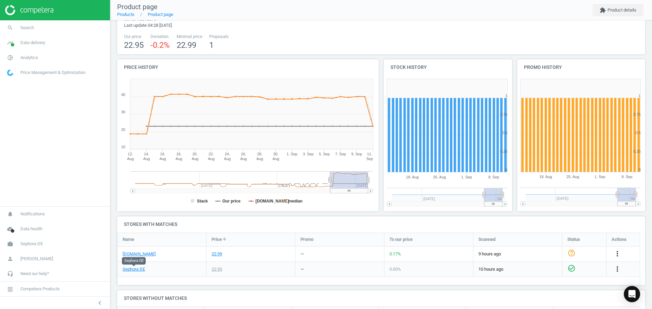
scroll to position [0, 0]
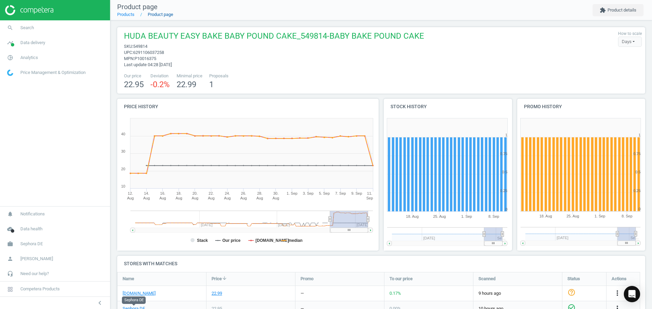
click at [154, 13] on link "Product page" at bounding box center [160, 14] width 25 height 5
click at [128, 15] on link "Products" at bounding box center [125, 14] width 17 height 5
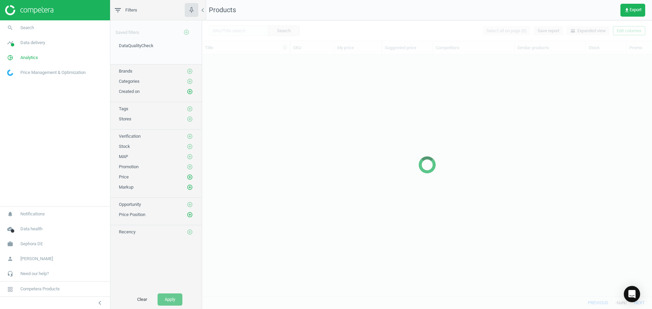
scroll to position [231, 445]
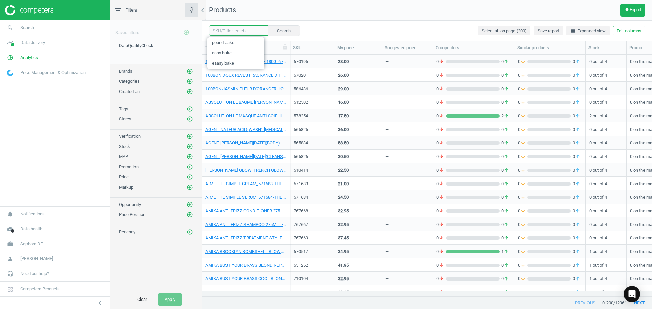
click at [241, 34] on input "text" at bounding box center [238, 30] width 59 height 10
type input "prada paradoxe"
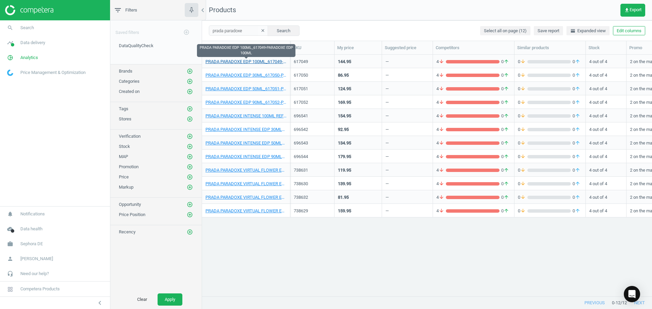
click at [270, 61] on link "PRADA PARADOXE EDP 100ML_617049-PARADOXE EDP 100ML" at bounding box center [245, 62] width 81 height 6
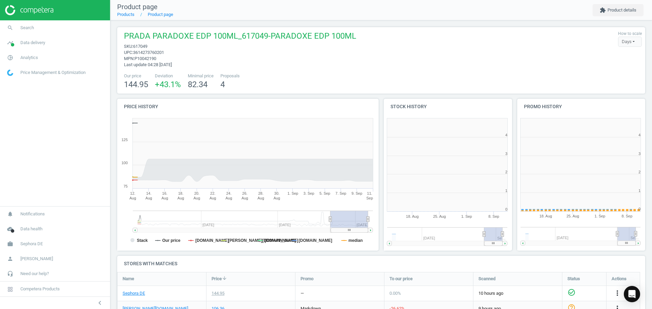
scroll to position [3, 3]
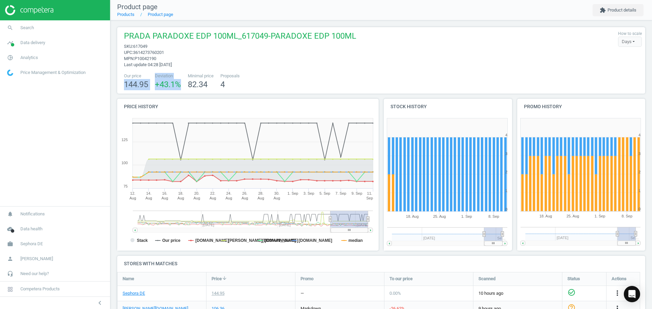
drag, startPoint x: 123, startPoint y: 87, endPoint x: 233, endPoint y: 80, distance: 110.2
click at [224, 82] on div "PRADA PARADOXE EDP 100ML_617049-PARADOXE EDP 100ML sku : 617049 upc : 361427376…" at bounding box center [381, 60] width 528 height 67
click at [227, 36] on span "PRADA PARADOXE EDP 100ML_617049-PARADOXE EDP 100ML" at bounding box center [240, 37] width 232 height 13
drag, startPoint x: 227, startPoint y: 36, endPoint x: 272, endPoint y: 24, distance: 46.7
click at [227, 36] on span "PRADA PARADOXE EDP 100ML_617049-PARADOXE EDP 100ML" at bounding box center [240, 37] width 232 height 13
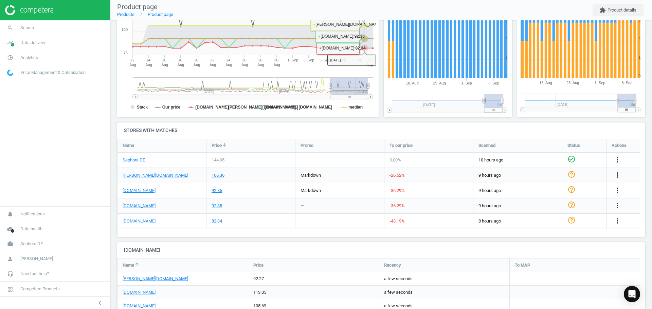
scroll to position [136, 0]
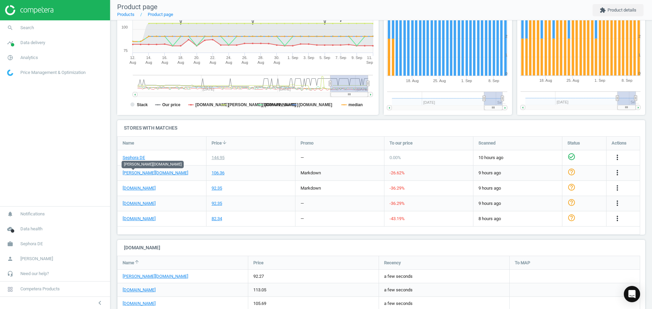
click at [206, 115] on div "Price history Created with Highstock 6.2.0 Stack Our price idealo.de douglas.de…" at bounding box center [248, 41] width 266 height 157
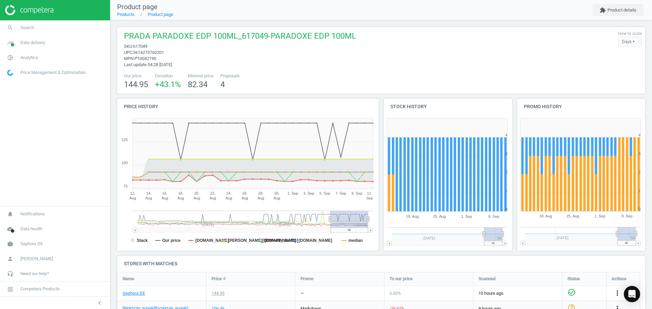
scroll to position [170, 0]
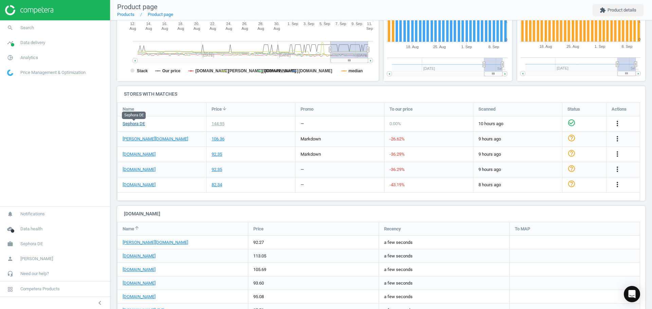
click at [137, 124] on link "Sephora DE" at bounding box center [134, 124] width 22 height 6
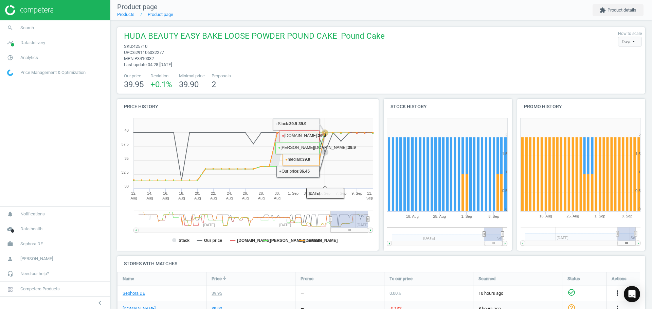
scroll to position [136, 0]
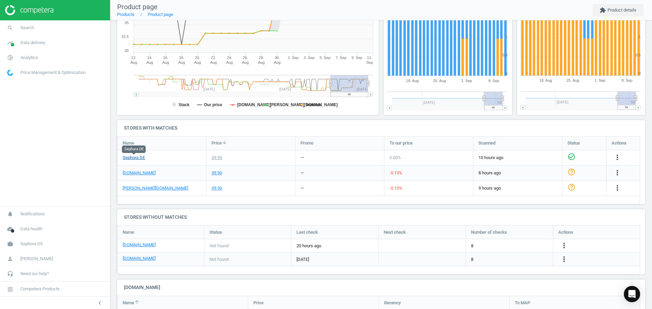
click at [142, 156] on link "Sephora DE" at bounding box center [134, 158] width 22 height 6
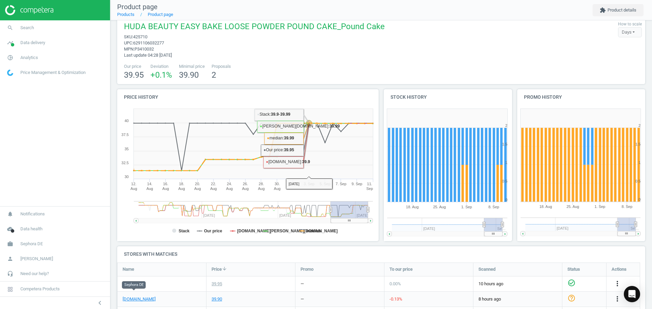
scroll to position [0, 0]
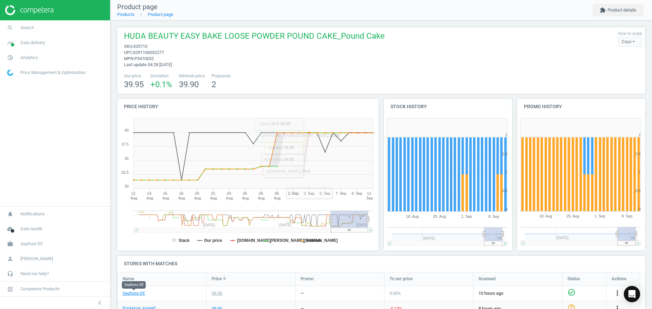
click at [394, 52] on div "HUDA BEAUTY EASY BAKE LOOSE POWDER POUND CAKE_Pound Cake sku : 425710 upc : 629…" at bounding box center [380, 49] width 521 height 37
